Goal: Task Accomplishment & Management: Use online tool/utility

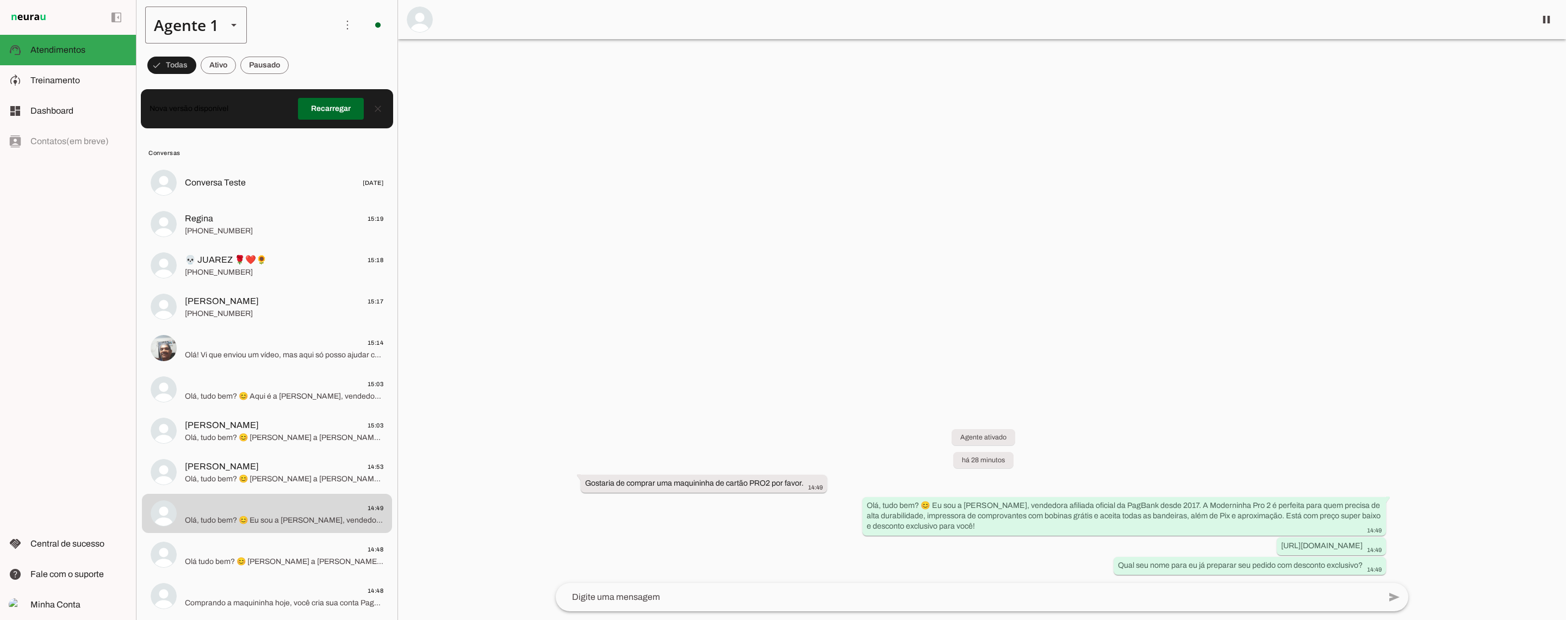
click at [200, 28] on div "Agente 1" at bounding box center [181, 25] width 73 height 37
click at [299, 124] on slot at bounding box center [341, 130] width 84 height 13
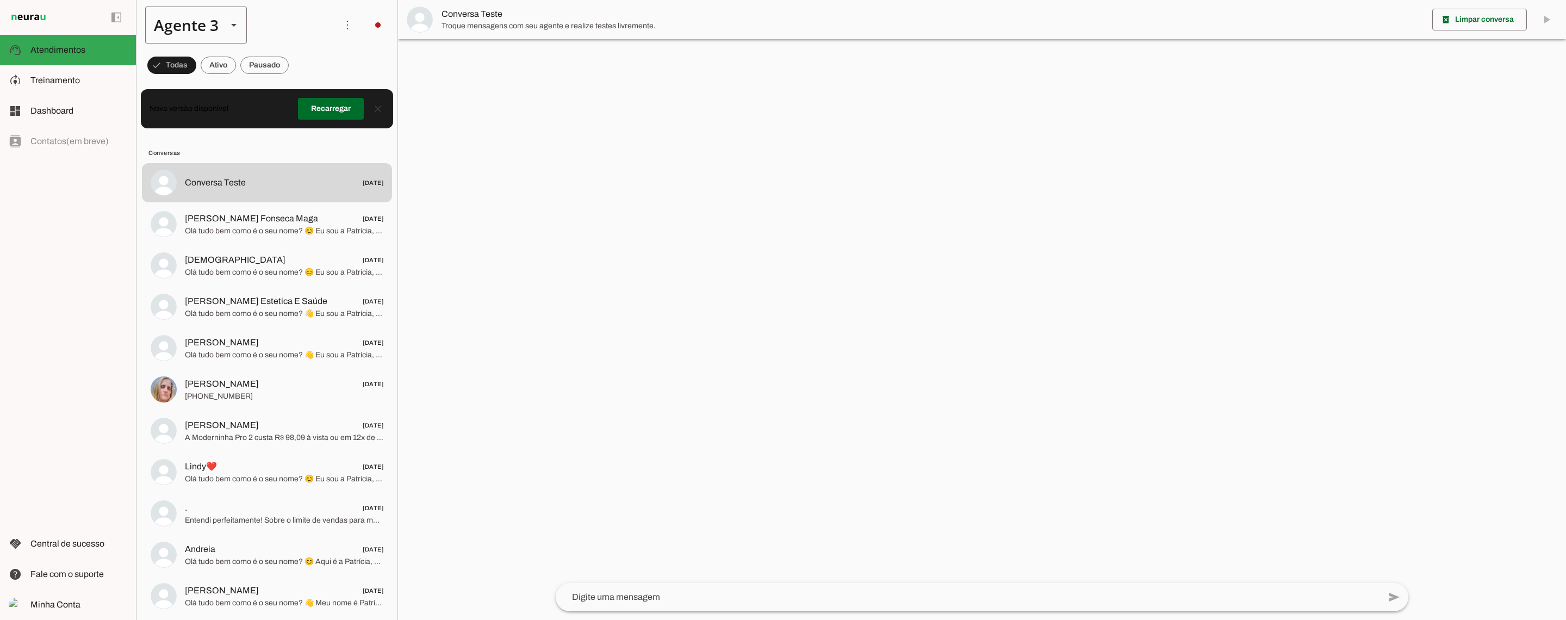
click at [233, 18] on slot at bounding box center [233, 24] width 13 height 13
click at [299, 157] on slot at bounding box center [341, 160] width 84 height 13
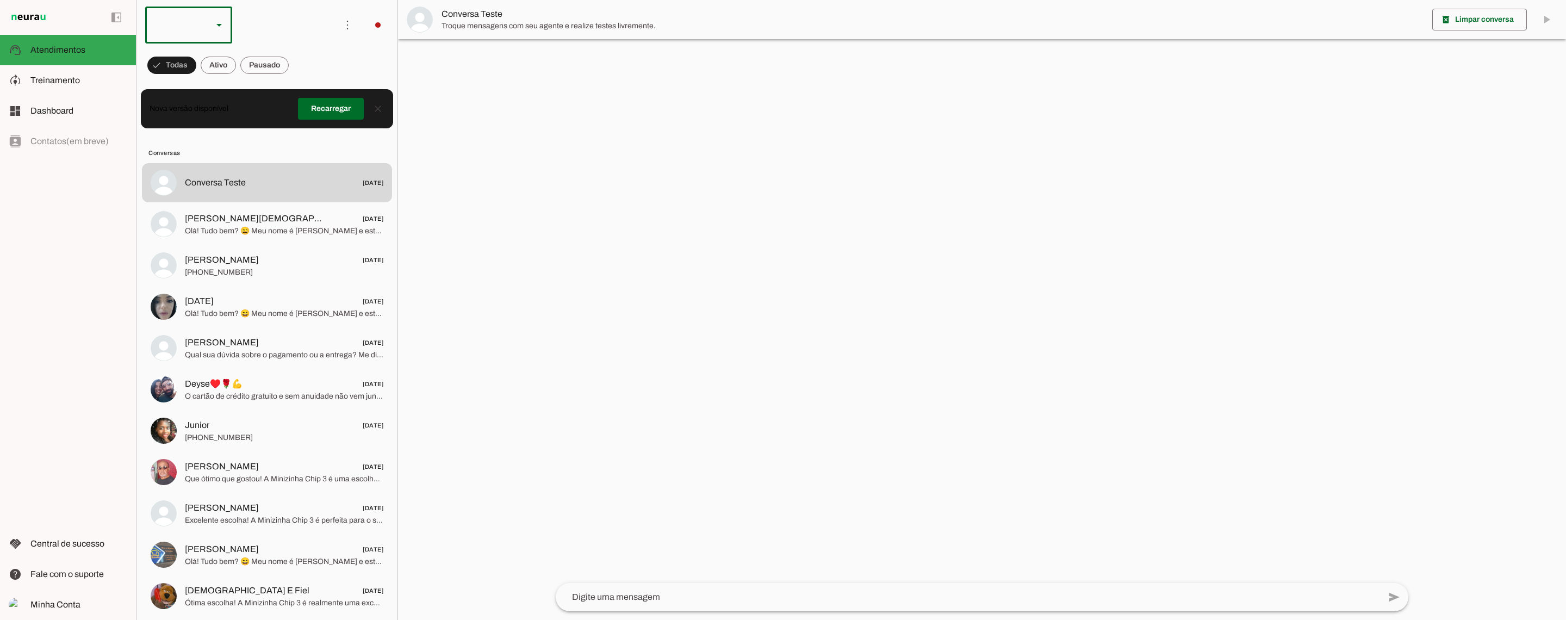
click at [196, 26] on div at bounding box center [174, 25] width 59 height 37
click at [290, 176] on md-item "Agente 5" at bounding box center [333, 191] width 87 height 30
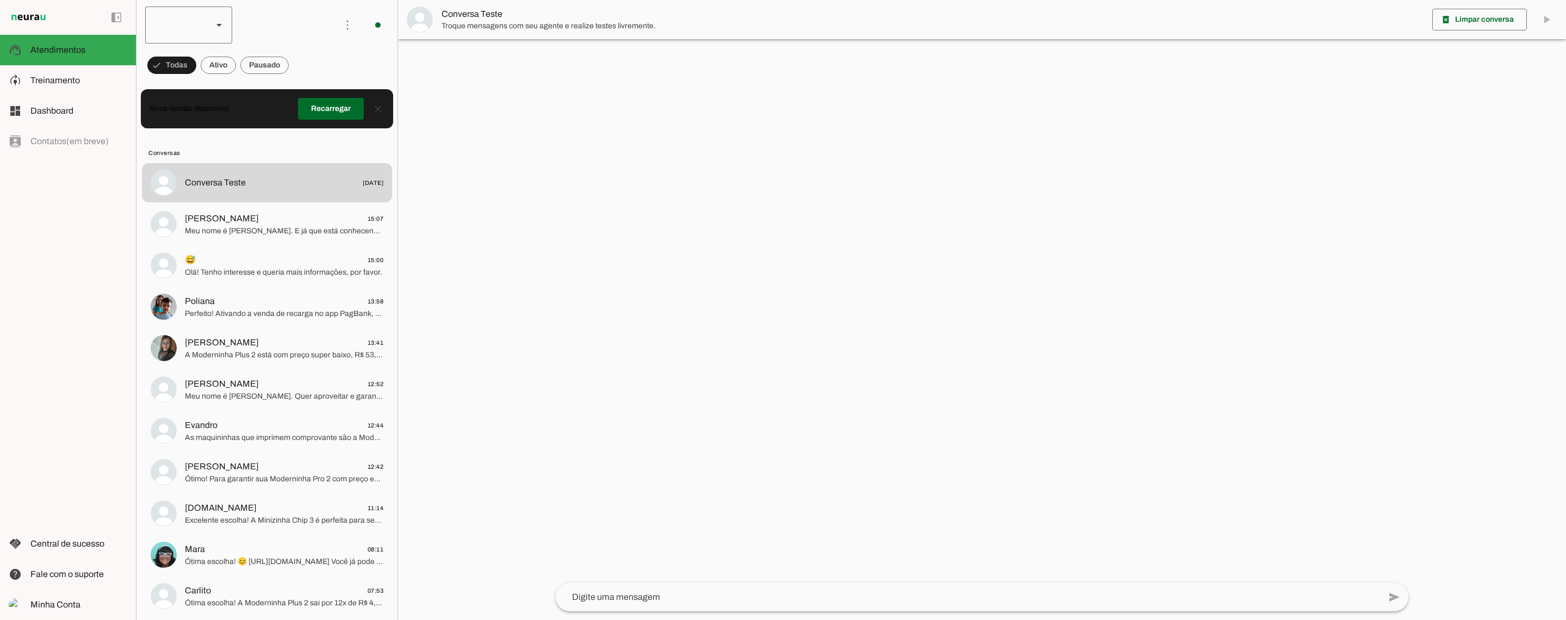
click at [219, 25] on polygon at bounding box center [218, 25] width 5 height 3
click at [299, 311] on slot at bounding box center [334, 313] width 70 height 13
